Goal: Information Seeking & Learning: Compare options

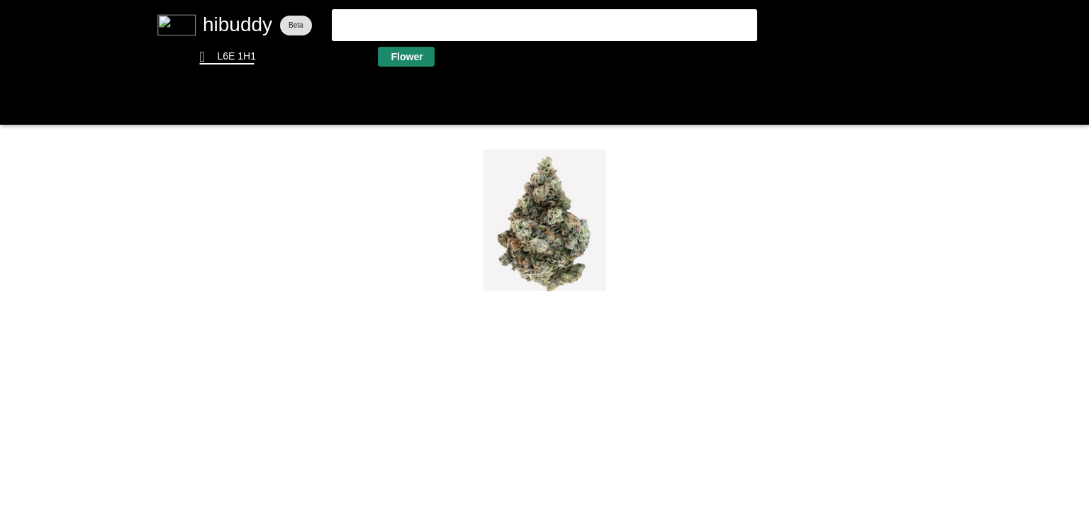
click at [401, 55] on flt-glass-pane at bounding box center [544, 261] width 1089 height 523
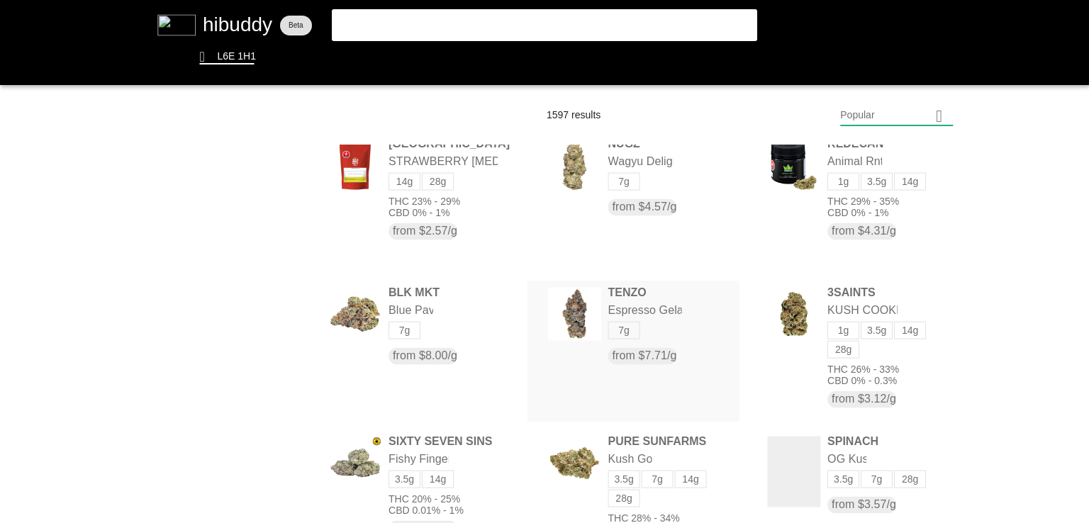
click at [708, 386] on flt-glass-pane at bounding box center [544, 261] width 1089 height 523
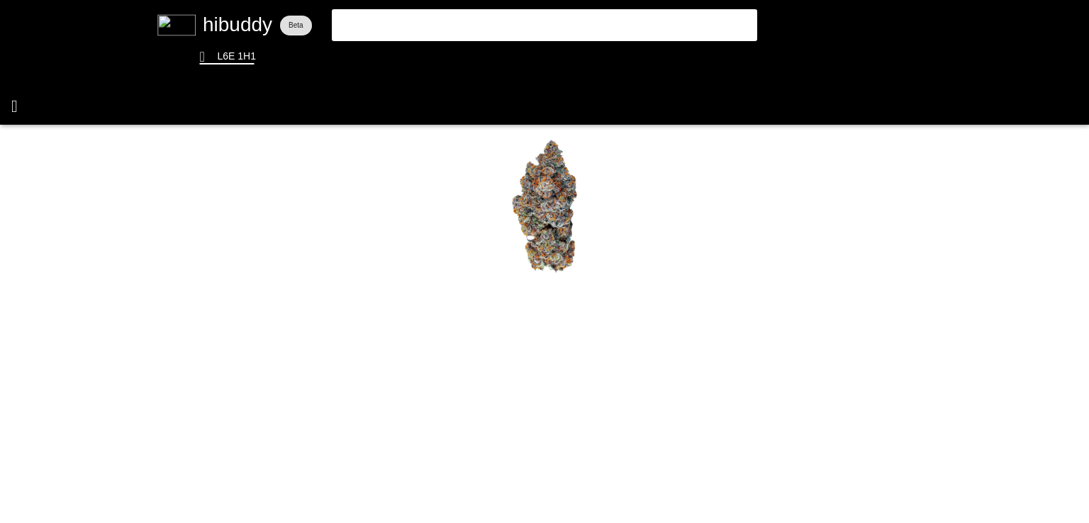
click at [14, 108] on flt-glass-pane at bounding box center [544, 261] width 1089 height 523
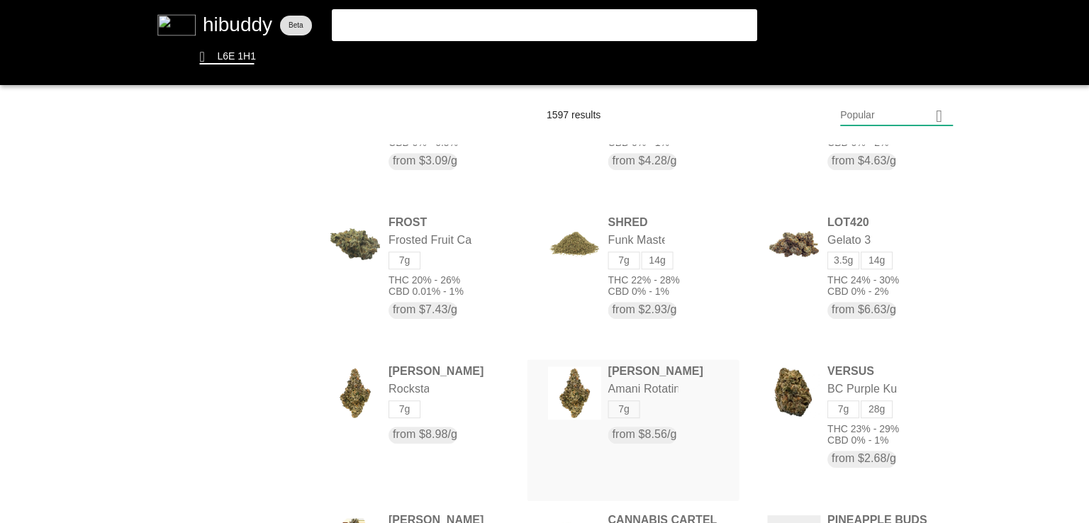
click at [573, 405] on flt-glass-pane at bounding box center [544, 261] width 1089 height 523
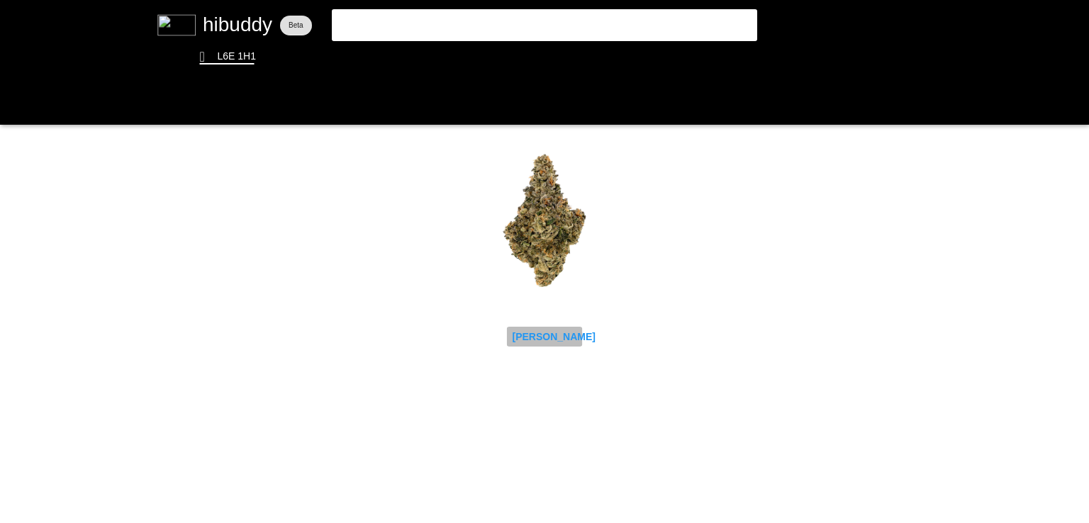
click at [522, 338] on flt-glass-pane at bounding box center [544, 261] width 1089 height 523
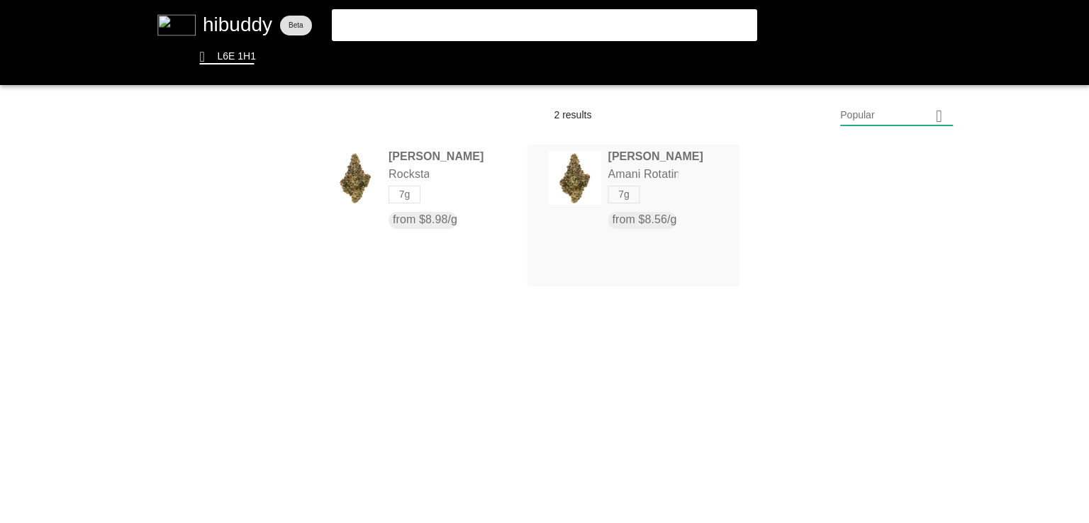
click at [619, 174] on flt-glass-pane at bounding box center [544, 261] width 1089 height 523
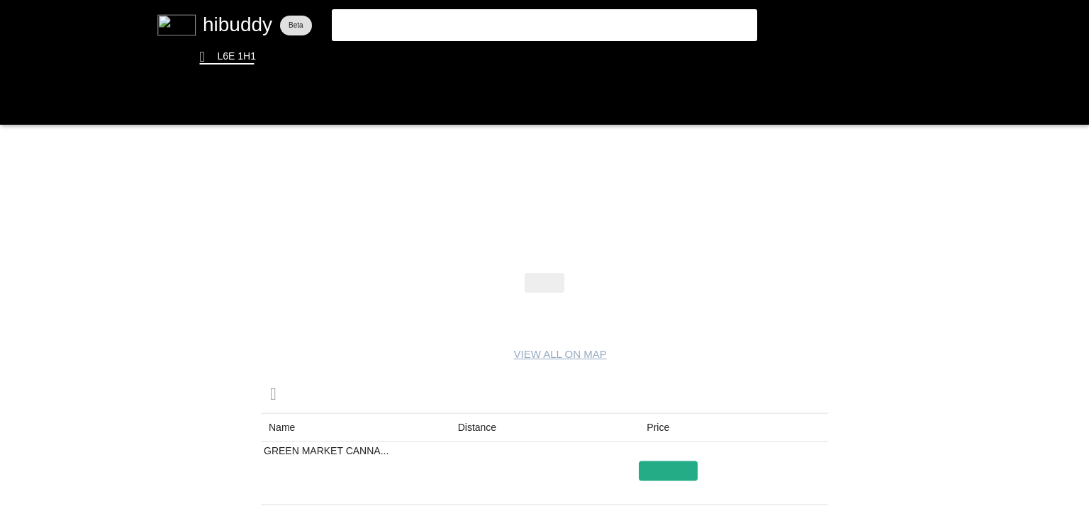
click at [468, 425] on flt-glass-pane at bounding box center [544, 261] width 1089 height 523
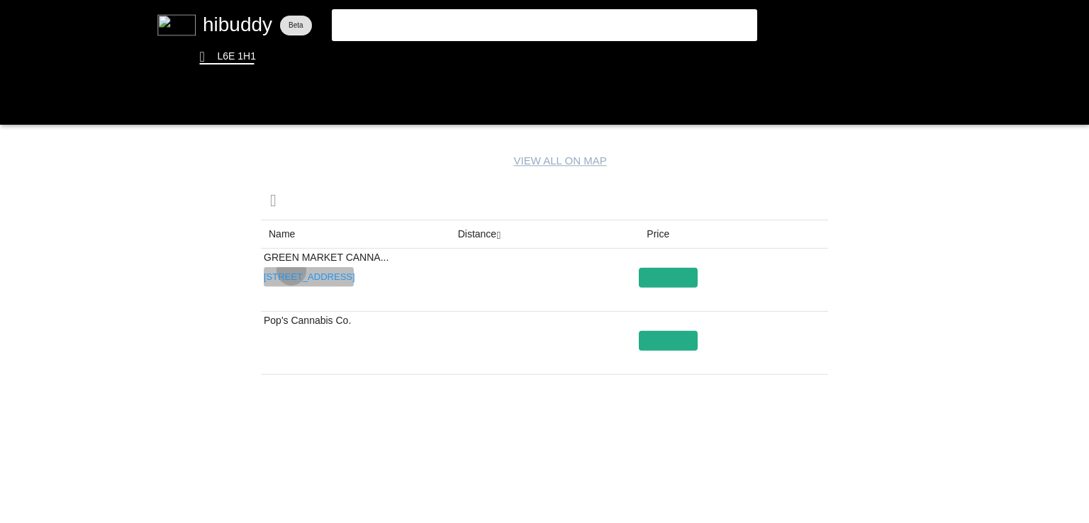
click at [291, 270] on flt-glass-pane at bounding box center [544, 261] width 1089 height 523
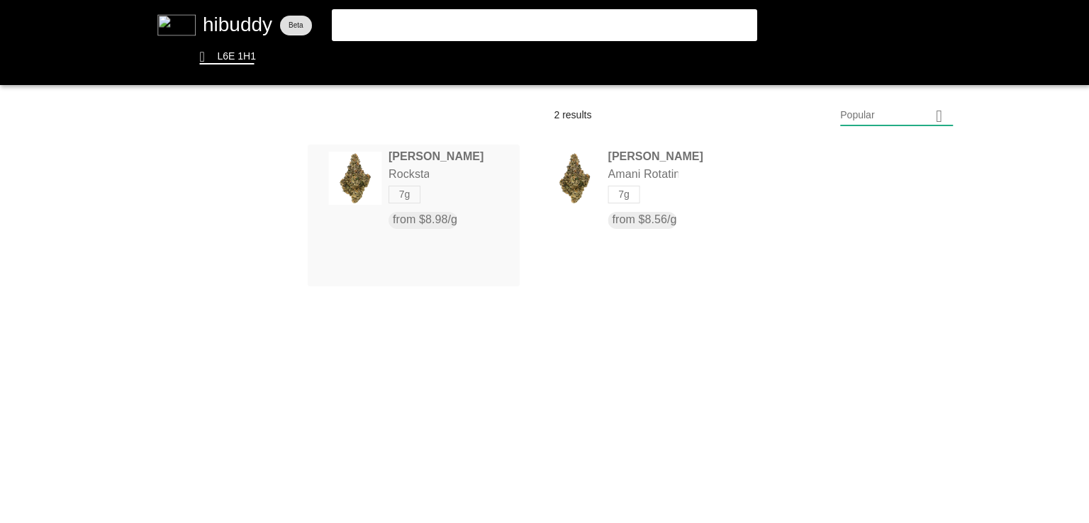
click at [391, 157] on flt-glass-pane at bounding box center [544, 261] width 1089 height 523
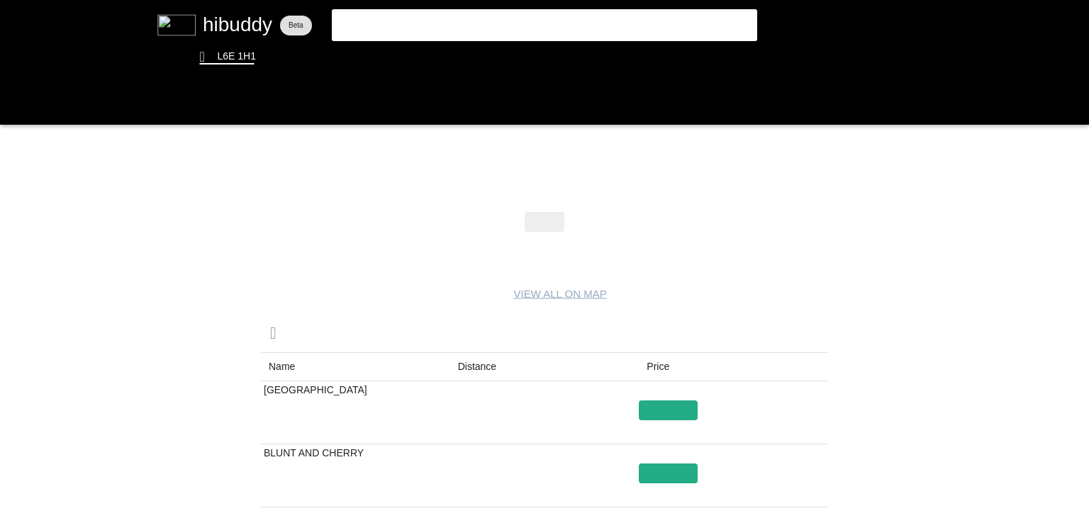
click at [495, 364] on flt-glass-pane at bounding box center [544, 261] width 1089 height 523
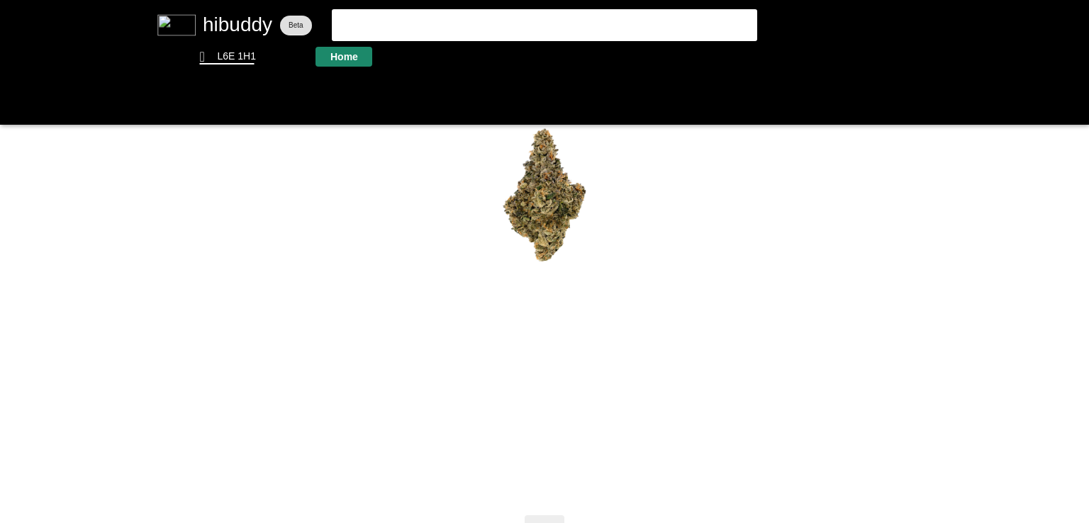
click at [330, 55] on flt-glass-pane at bounding box center [544, 261] width 1089 height 523
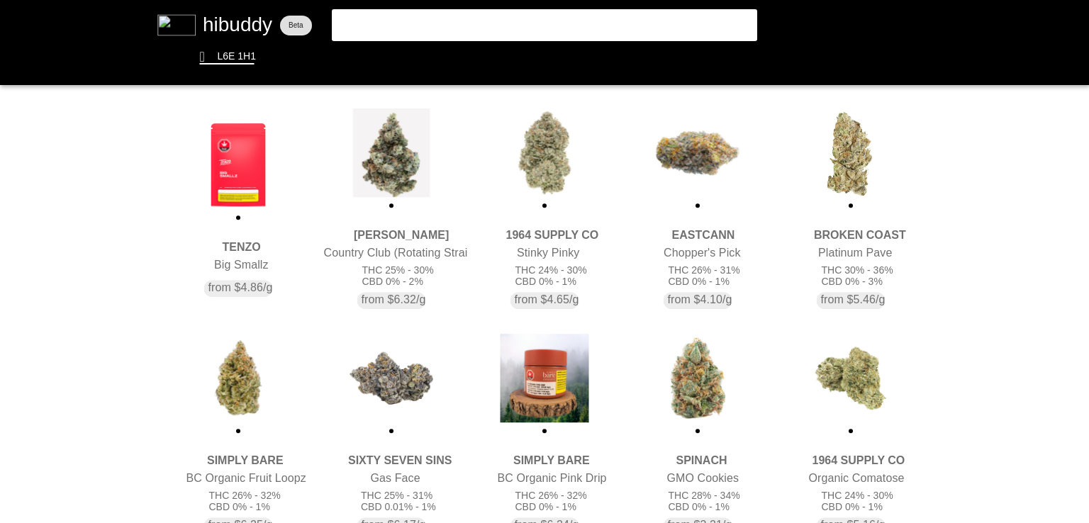
click at [401, 162] on flt-glass-pane at bounding box center [544, 261] width 1089 height 523
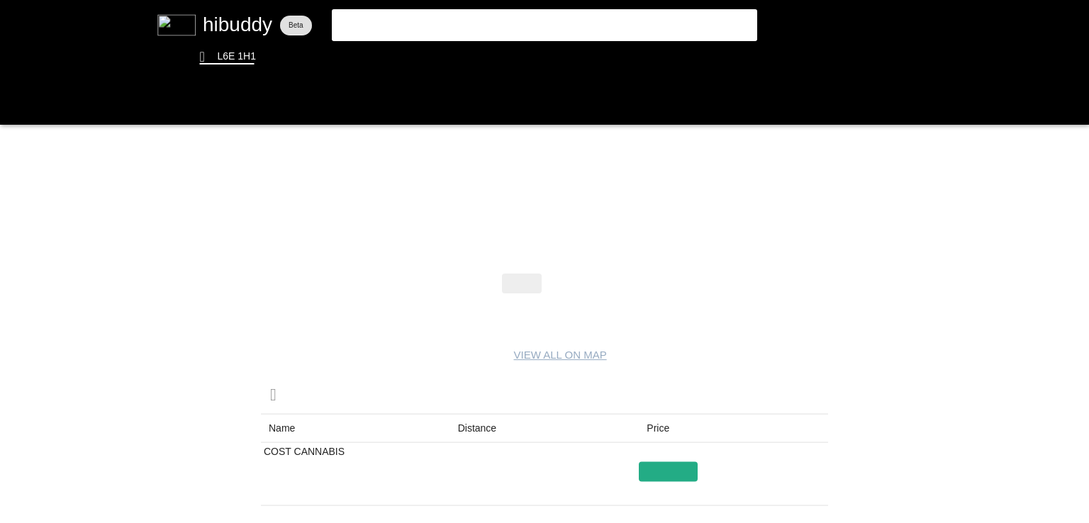
click at [480, 421] on flt-glass-pane at bounding box center [544, 261] width 1089 height 523
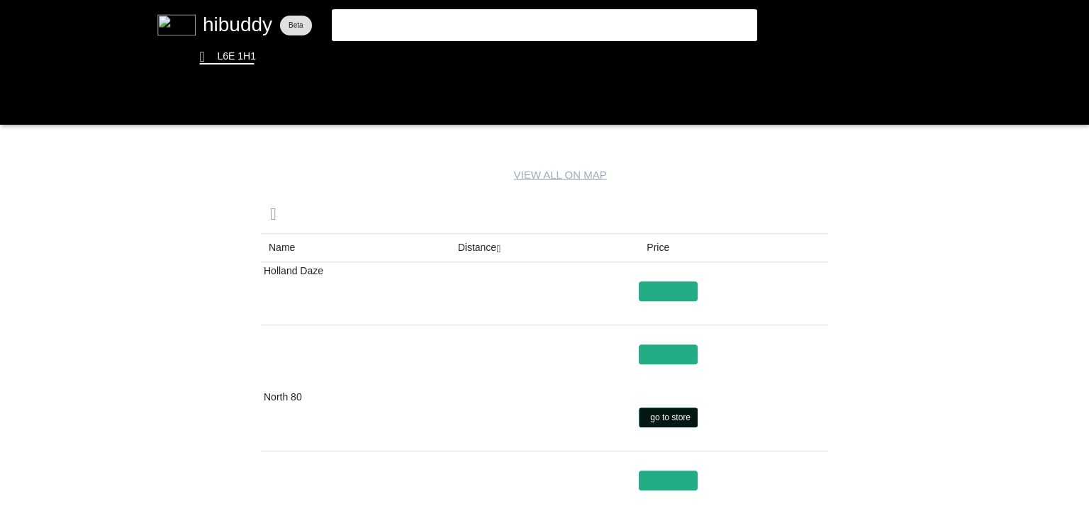
click at [686, 420] on flt-glass-pane at bounding box center [544, 261] width 1089 height 523
click at [410, 57] on flt-glass-pane at bounding box center [544, 261] width 1089 height 523
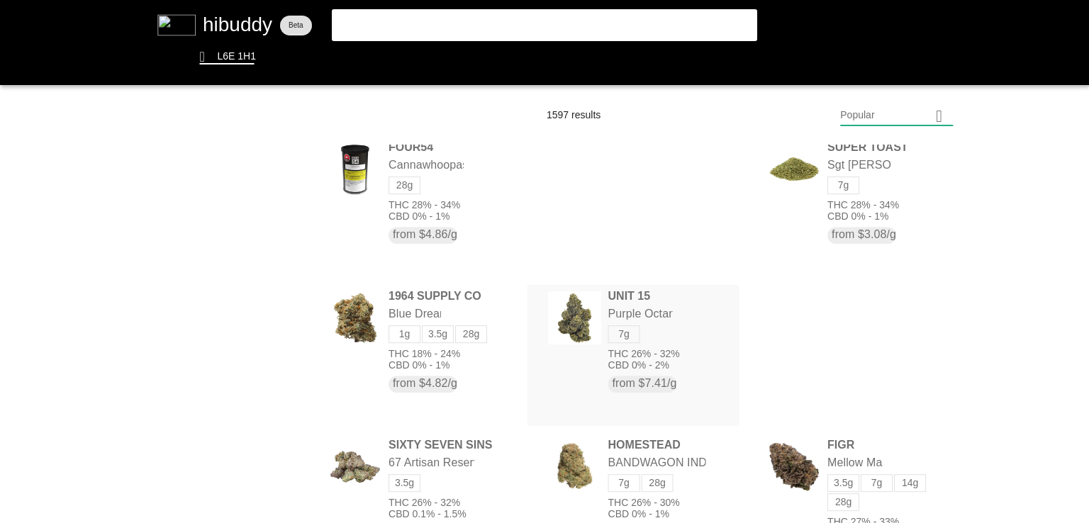
click at [574, 313] on flt-glass-pane at bounding box center [544, 261] width 1089 height 523
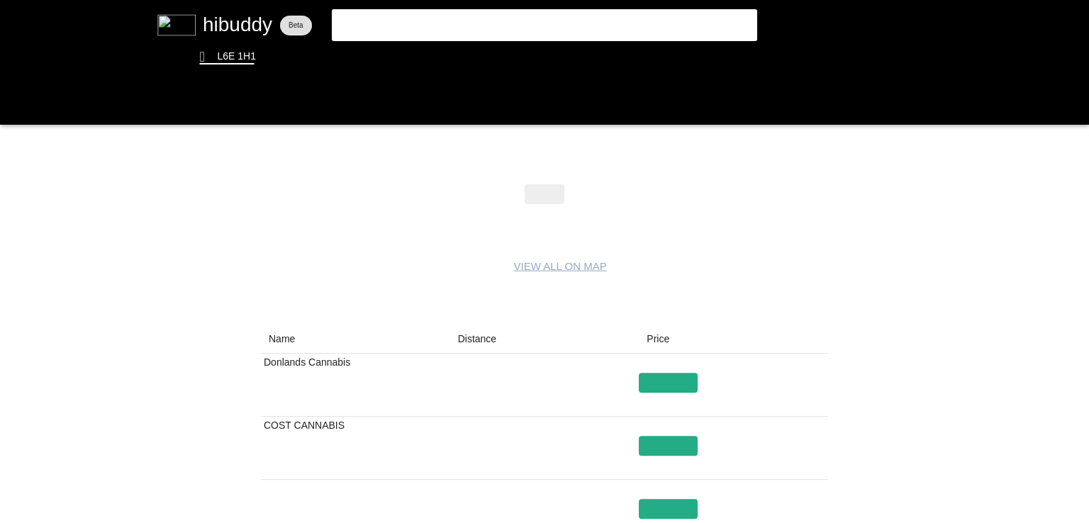
click at [471, 356] on flt-glass-pane at bounding box center [544, 261] width 1089 height 523
click at [471, 345] on flt-glass-pane at bounding box center [544, 261] width 1089 height 523
